Goal: Information Seeking & Learning: Learn about a topic

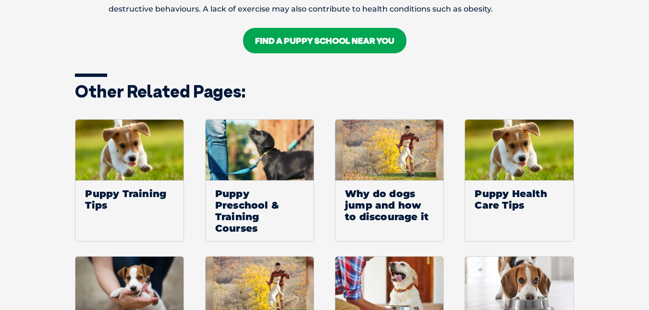
scroll to position [1321, 0]
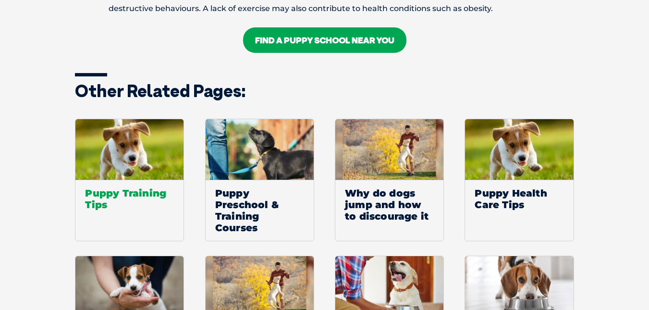
click at [80, 197] on span "Puppy Training Tips" at bounding box center [129, 199] width 108 height 38
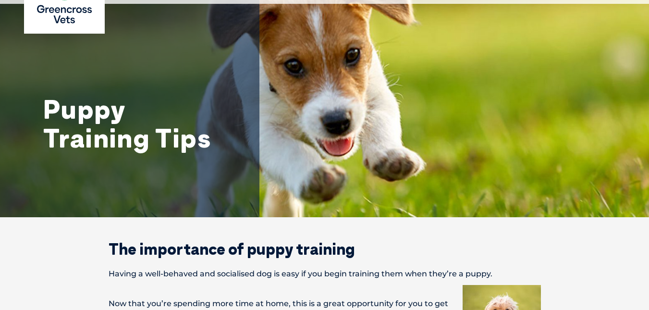
scroll to position [55, 0]
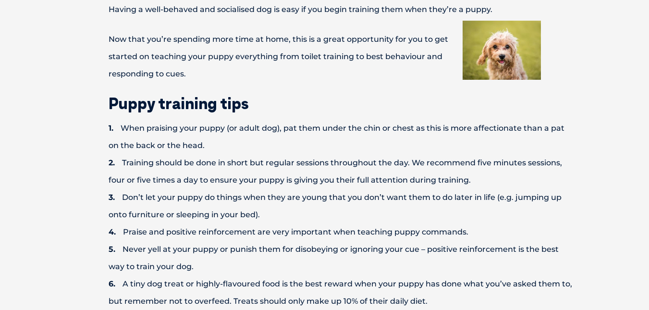
scroll to position [315, 0]
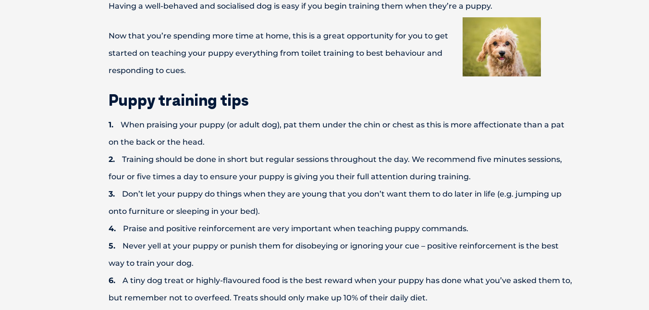
click at [336, 124] on li "When praising your puppy (or adult dog), pat them under the chin or chest as th…" at bounding box center [342, 133] width 466 height 35
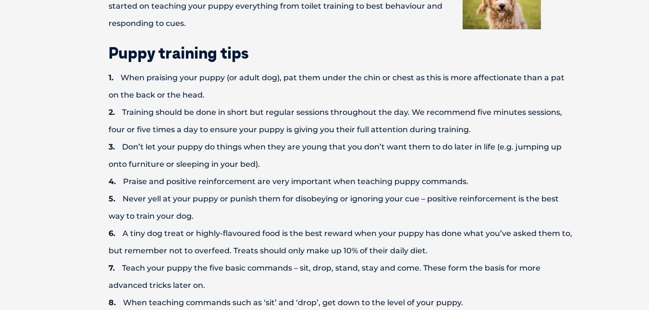
scroll to position [362, 0]
click at [336, 124] on li "Training should be done in short but regular sessions throughout the day. We re…" at bounding box center [342, 120] width 466 height 35
drag, startPoint x: 336, startPoint y: 124, endPoint x: 287, endPoint y: 129, distance: 49.8
click at [287, 129] on li "Training should be done in short but regular sessions throughout the day. We re…" at bounding box center [342, 120] width 466 height 35
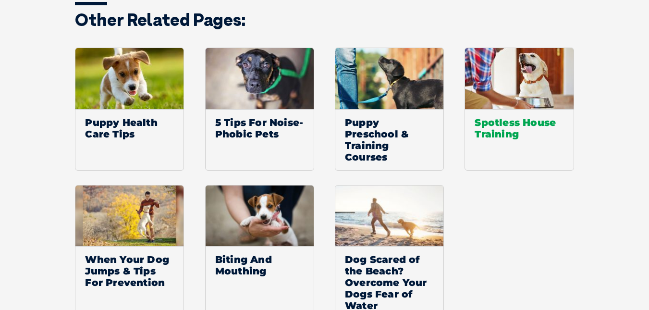
scroll to position [947, 0]
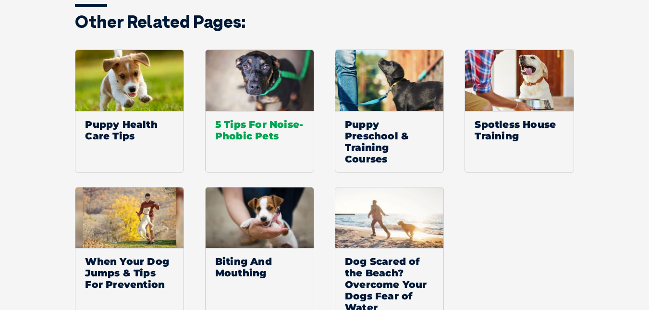
click at [284, 110] on img at bounding box center [260, 80] width 108 height 61
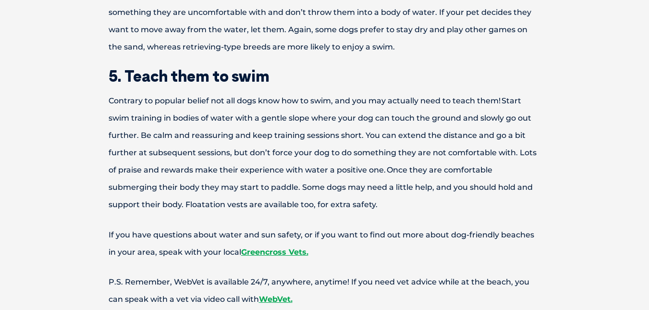
scroll to position [869, 0]
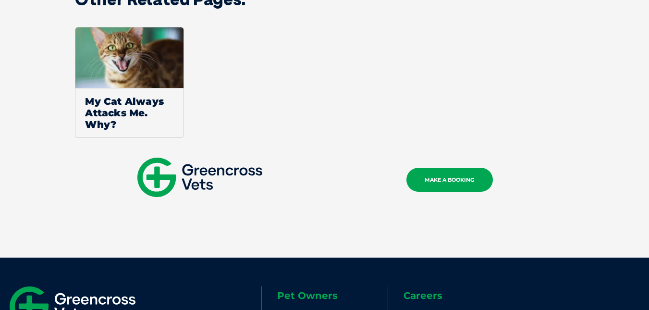
scroll to position [830, 0]
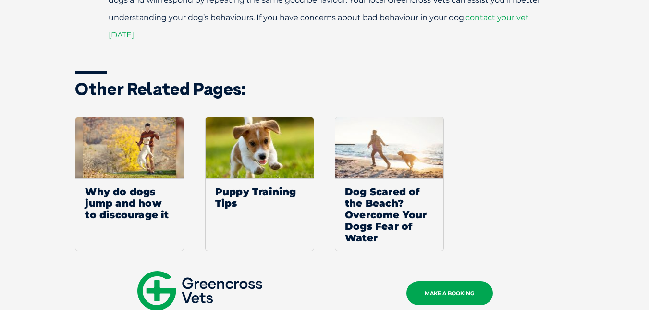
scroll to position [1083, 0]
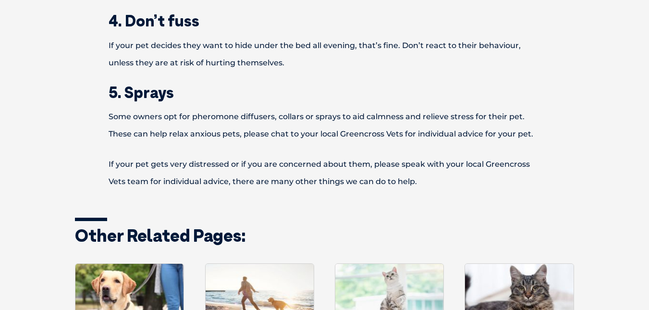
scroll to position [667, 0]
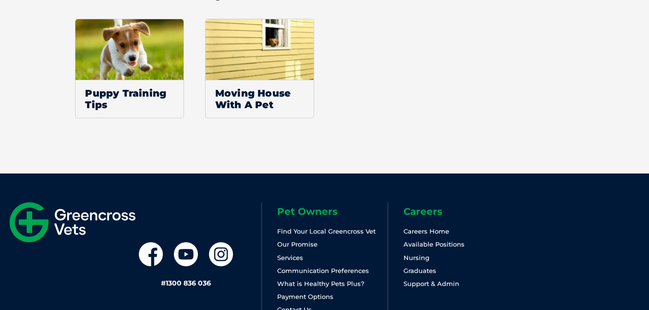
scroll to position [3009, 0]
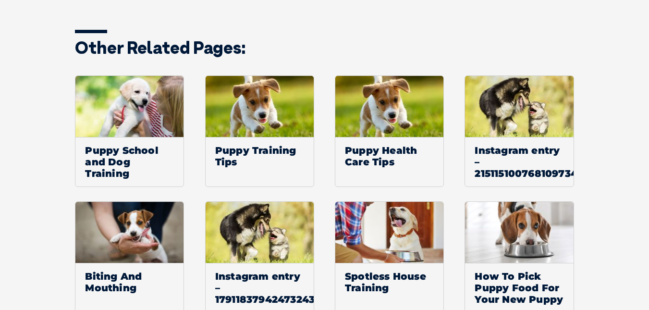
scroll to position [1752, 0]
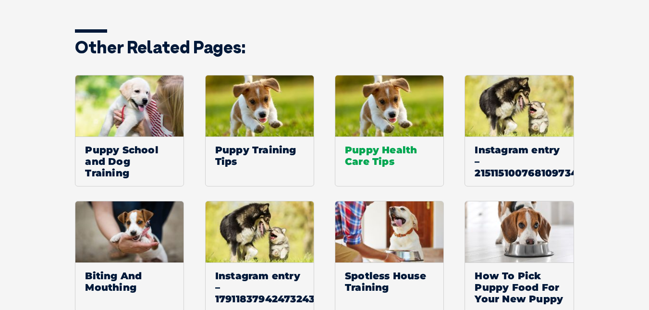
click at [353, 150] on span "Puppy Health Care Tips" at bounding box center [390, 156] width 108 height 38
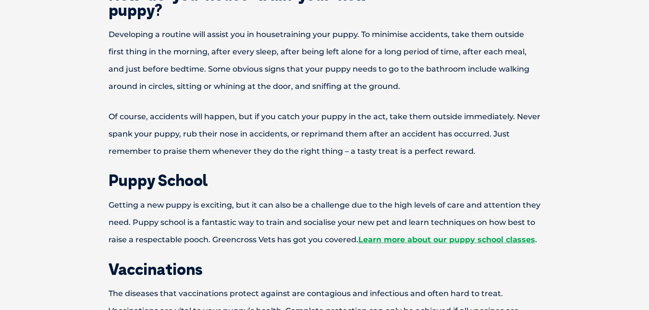
scroll to position [529, 0]
